Goal: Information Seeking & Learning: Learn about a topic

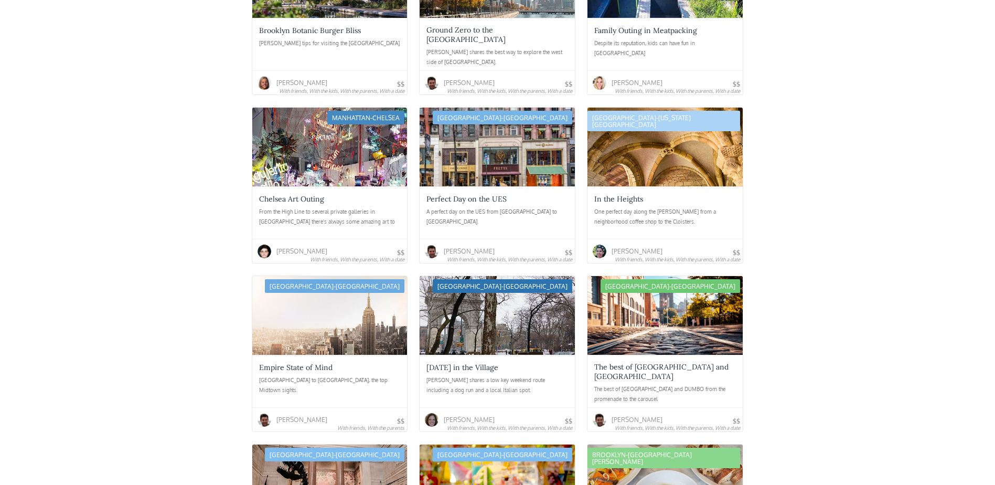
scroll to position [437, 0]
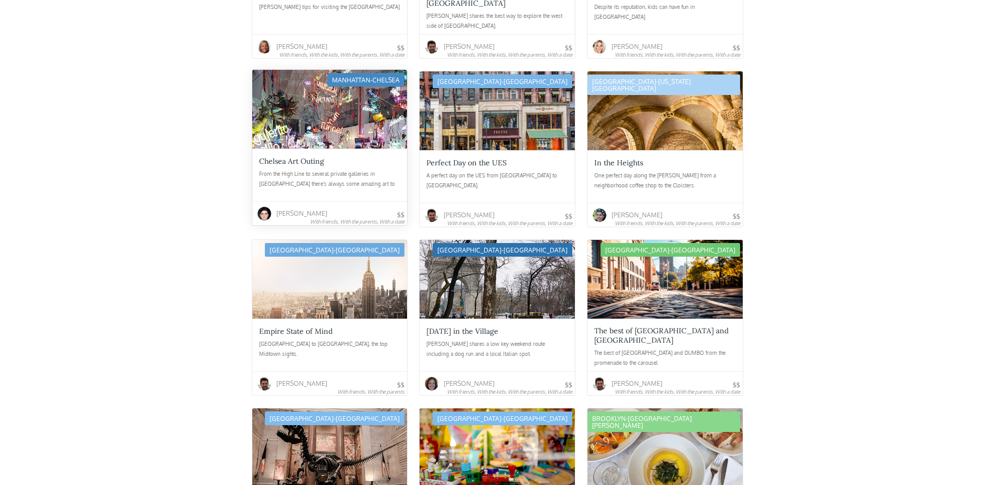
click at [282, 173] on div "From the High Line to several private galleries in [GEOGRAPHIC_DATA] there's al…" at bounding box center [330, 179] width 142 height 21
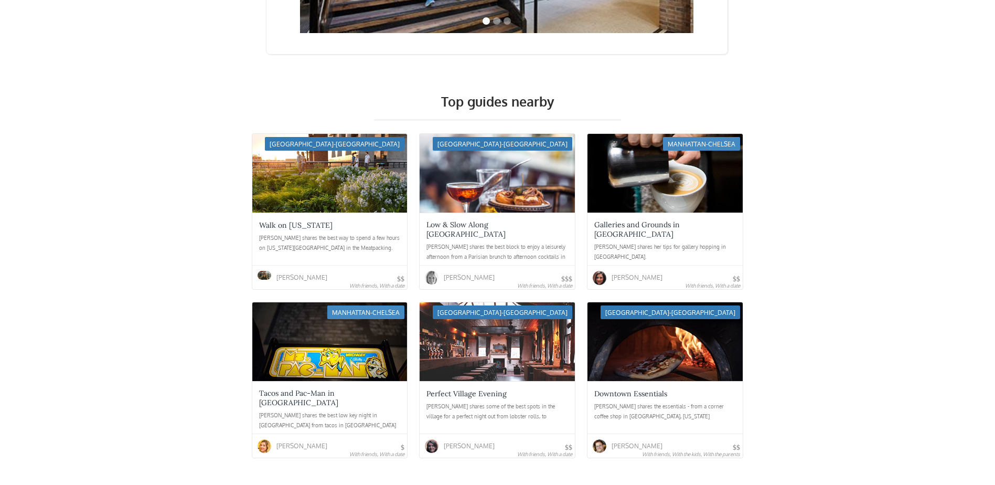
scroll to position [2447, 0]
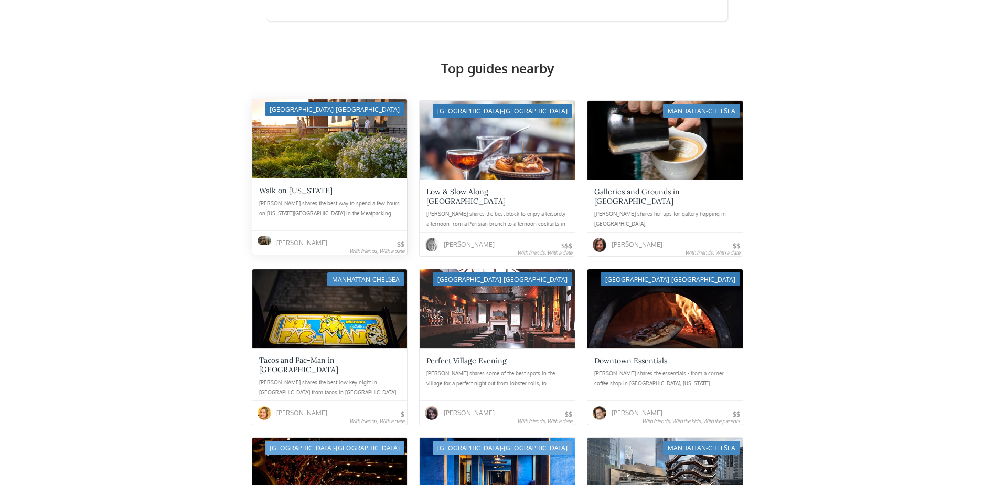
click at [338, 198] on div "Nora shares the best way to spend a few hours on Washington Street in the Meatp…" at bounding box center [330, 208] width 142 height 21
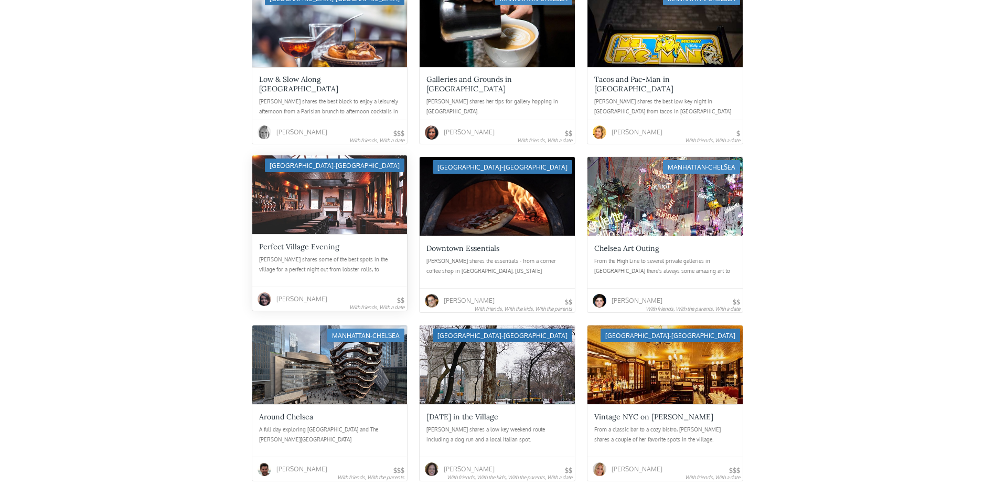
scroll to position [1573, 0]
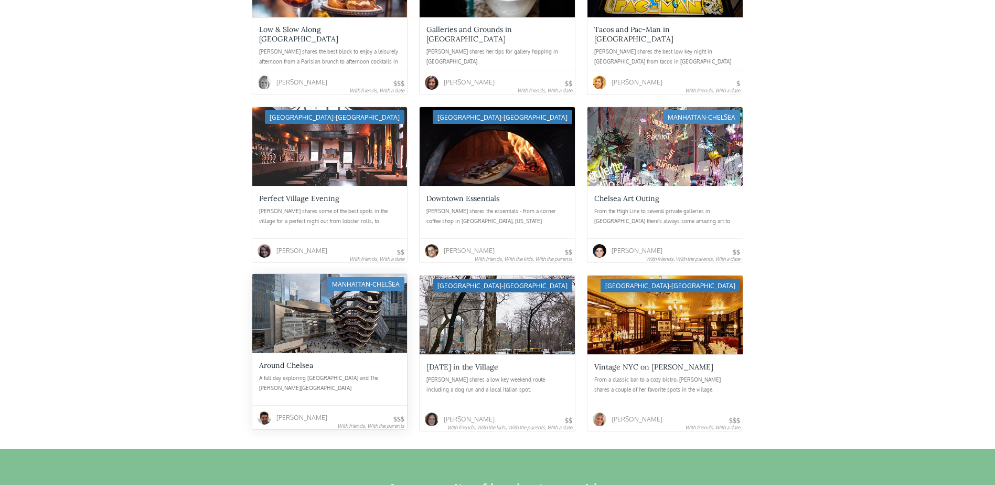
click at [362, 319] on div at bounding box center [329, 313] width 155 height 79
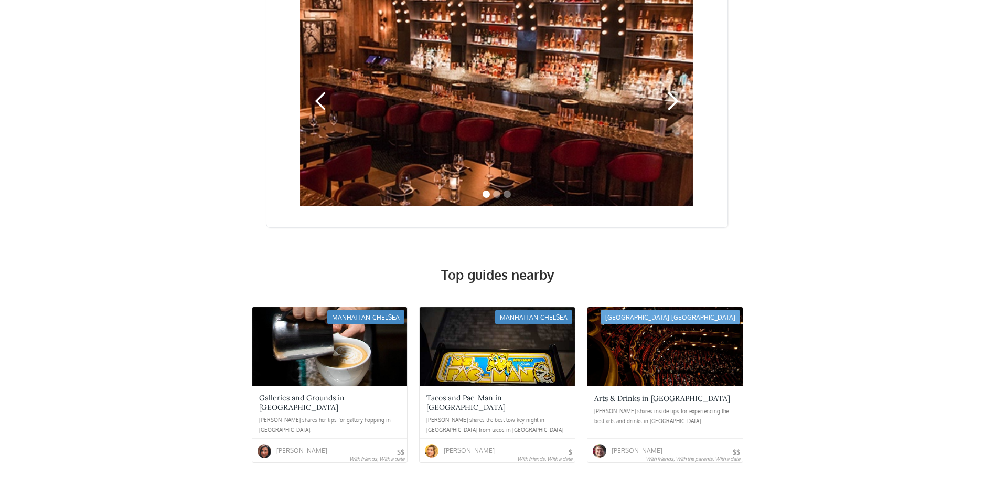
scroll to position [3234, 0]
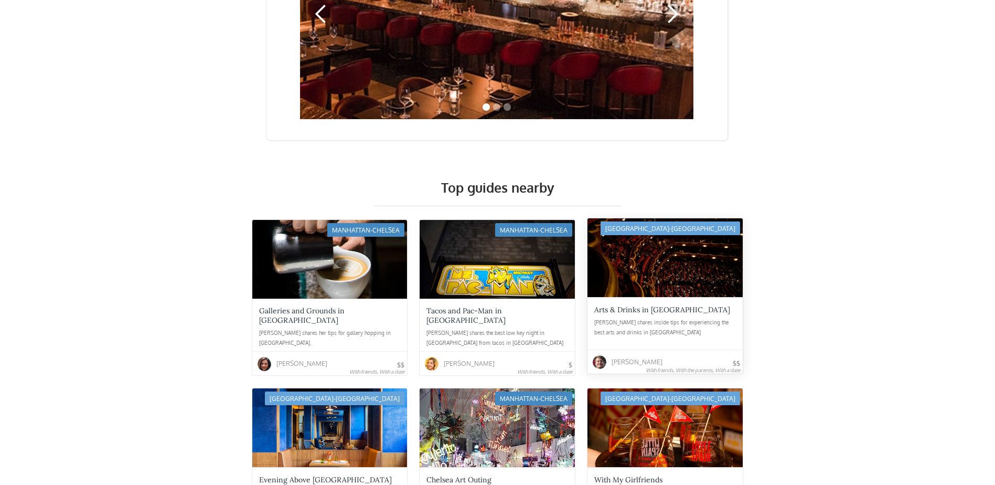
click at [669, 240] on div at bounding box center [664, 257] width 155 height 79
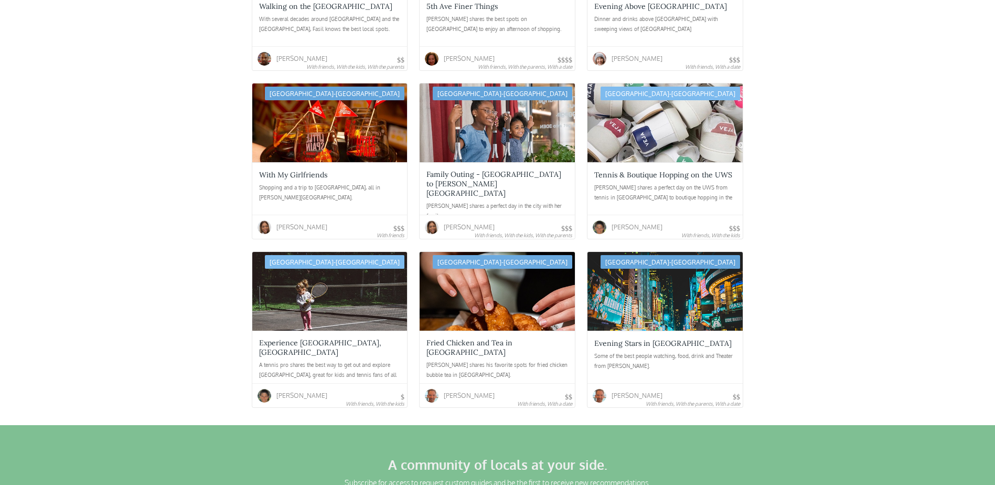
scroll to position [1923, 0]
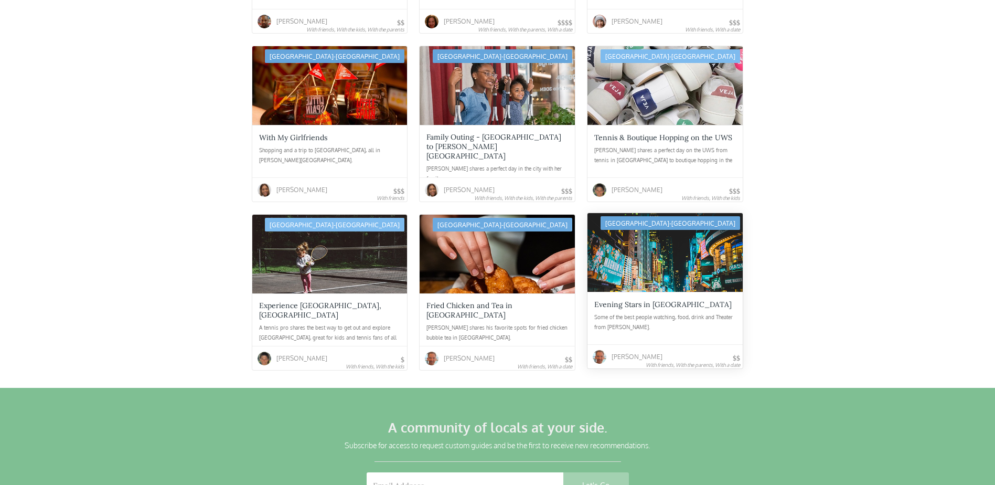
click at [645, 238] on div at bounding box center [664, 252] width 155 height 79
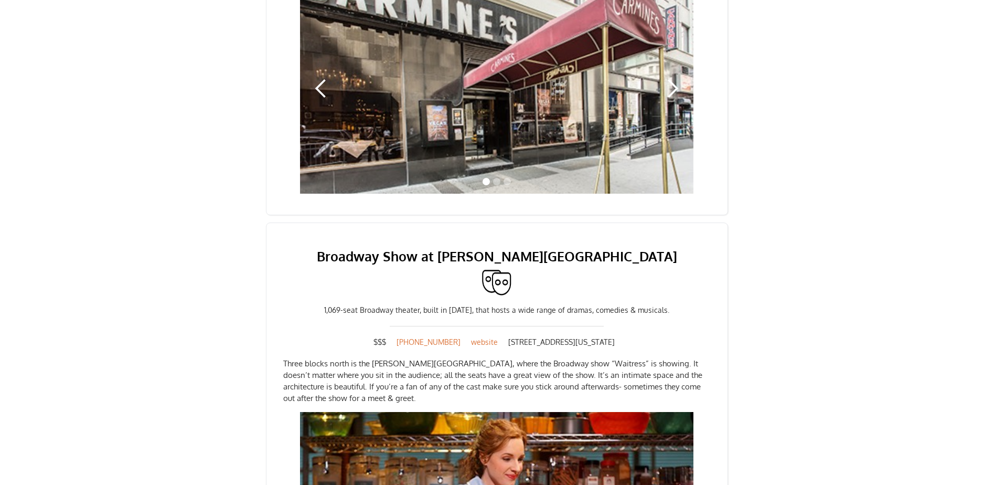
scroll to position [961, 0]
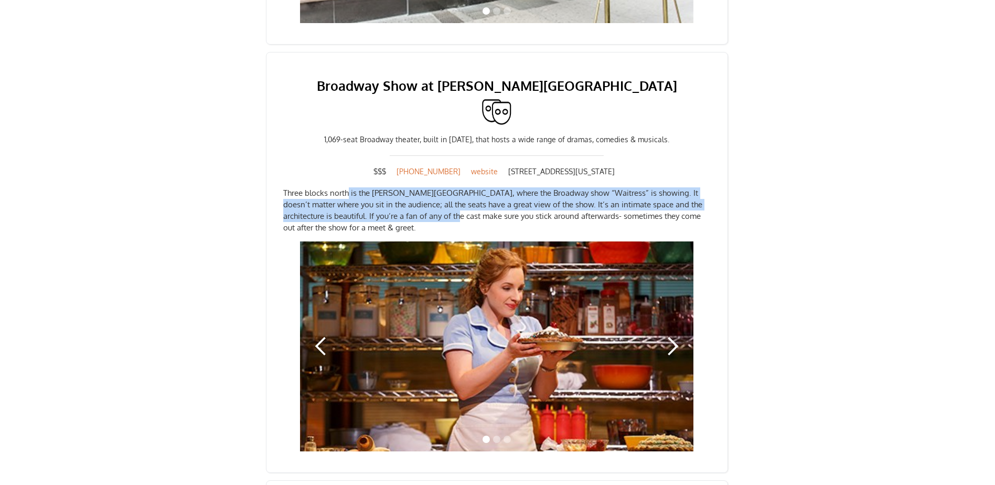
drag, startPoint x: 347, startPoint y: 181, endPoint x: 430, endPoint y: 203, distance: 85.6
click at [430, 203] on p "Three blocks north is the [PERSON_NAME][GEOGRAPHIC_DATA], where the Broadway sh…" at bounding box center [496, 210] width 427 height 46
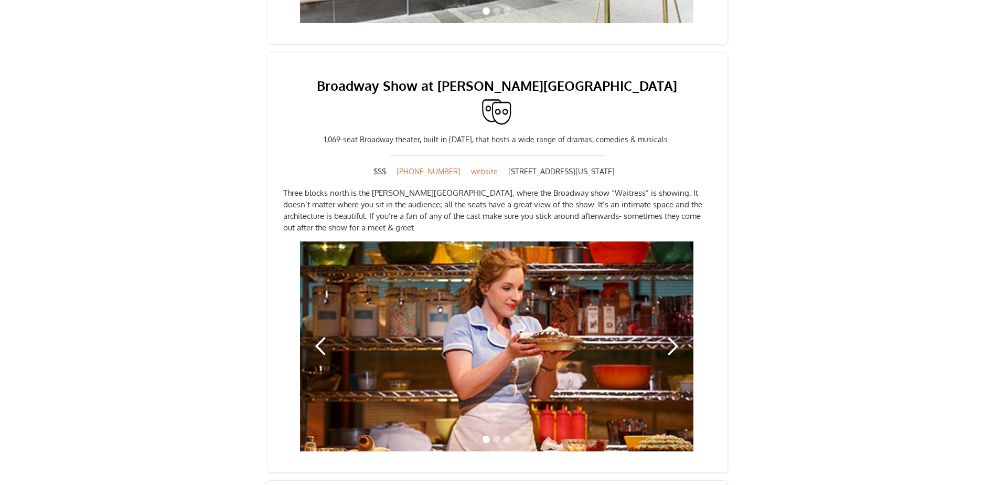
click at [779, 202] on div "Carmine's Italian Restaurant - Times Square Bustling restaurant with enormous p…" at bounding box center [497, 254] width 995 height 1330
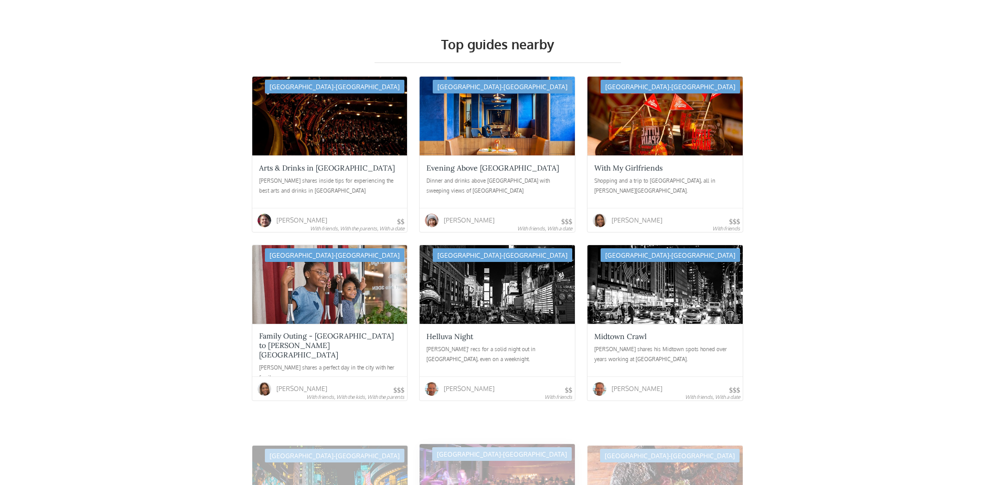
scroll to position [2098, 0]
